Goal: Task Accomplishment & Management: Use online tool/utility

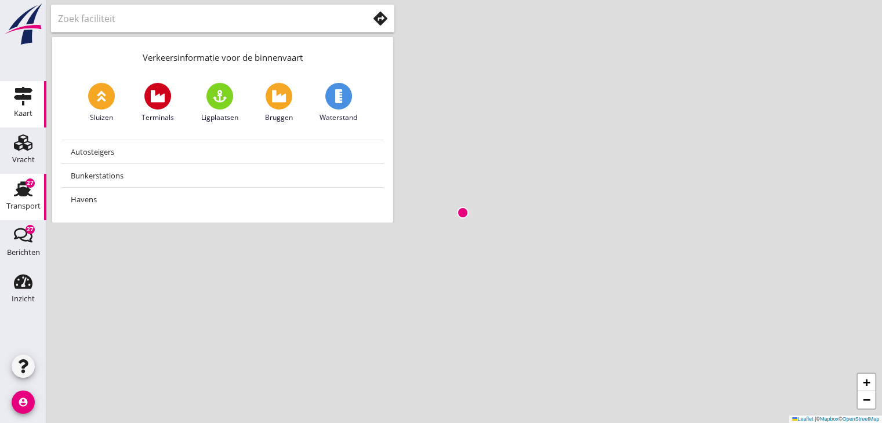
click at [24, 195] on use at bounding box center [23, 189] width 19 height 15
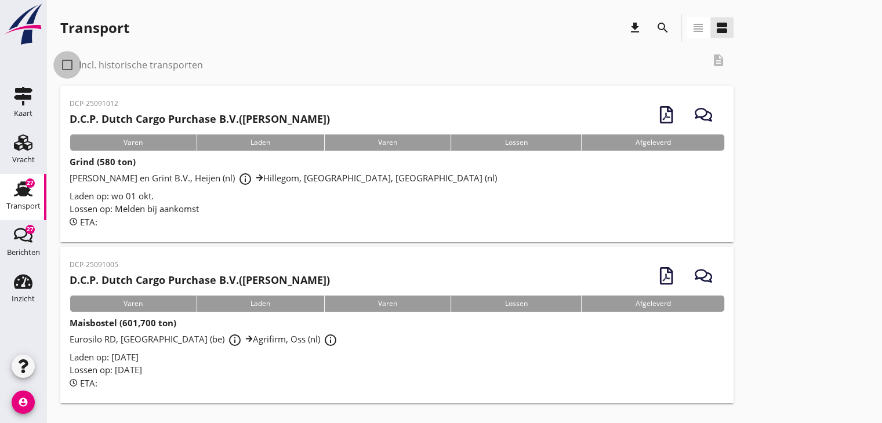
click at [67, 63] on div at bounding box center [67, 65] width 20 height 20
checkbox input "true"
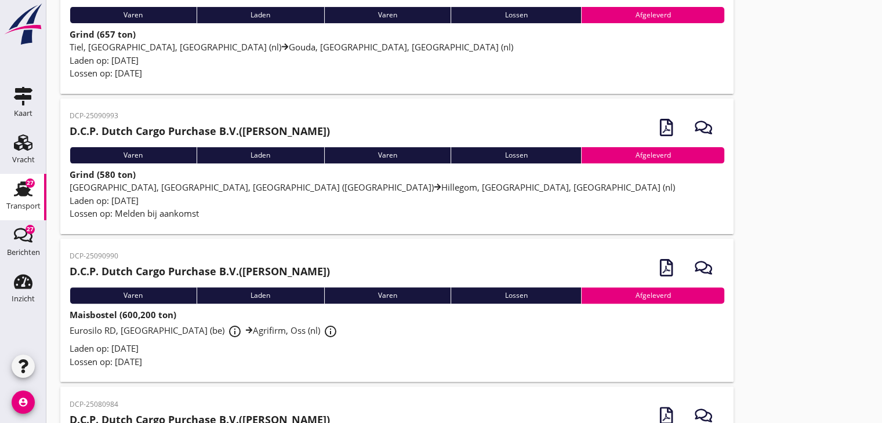
scroll to position [283, 0]
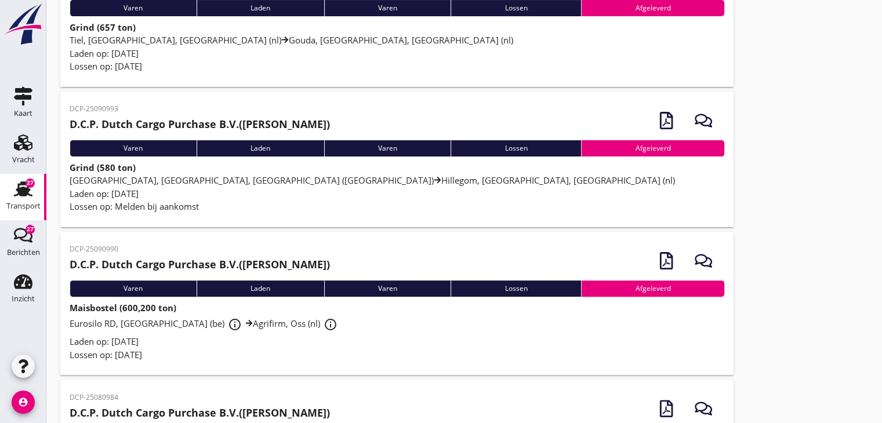
click at [520, 346] on div "Laden op: [DATE]" at bounding box center [397, 341] width 655 height 13
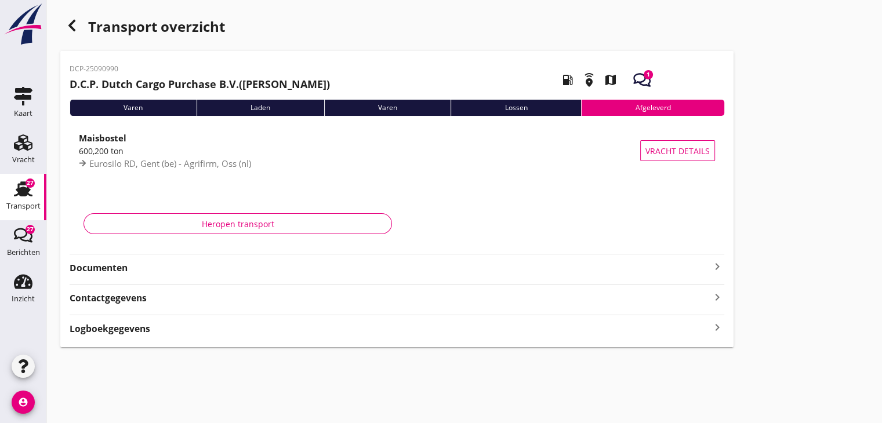
click at [303, 268] on strong "Documenten" at bounding box center [390, 268] width 641 height 13
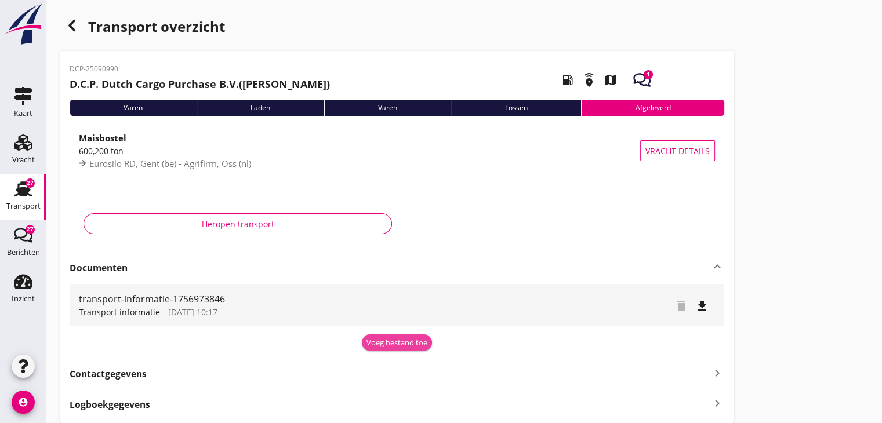
click at [393, 340] on div "Voeg bestand toe" at bounding box center [397, 344] width 61 height 12
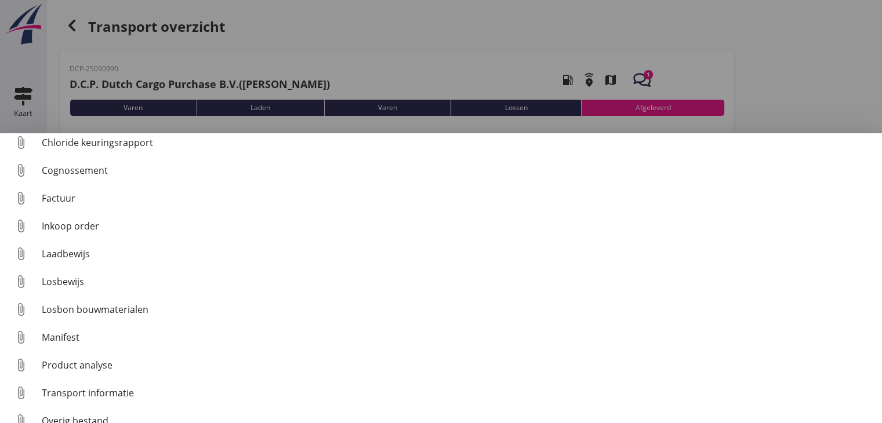
scroll to position [53, 0]
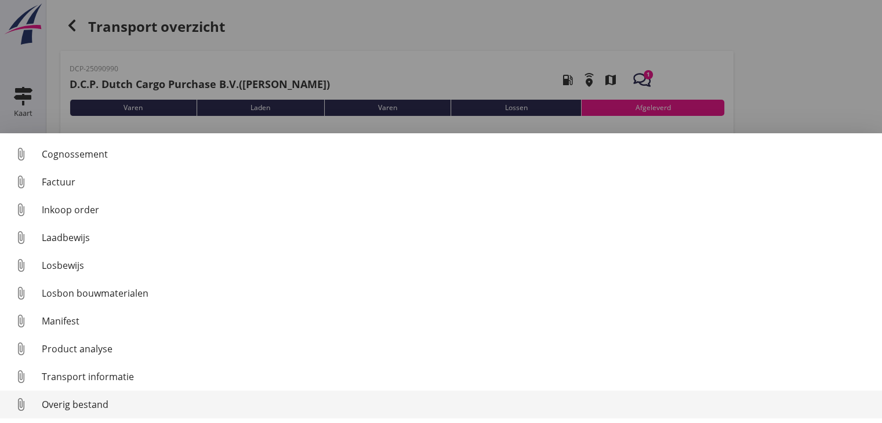
click at [273, 404] on div "Overig bestand" at bounding box center [457, 405] width 831 height 14
